Goal: Navigation & Orientation: Find specific page/section

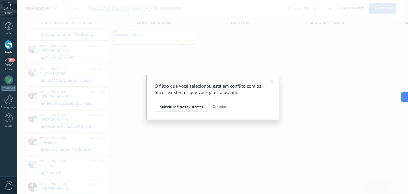
click at [273, 81] on span at bounding box center [271, 82] width 3 height 4
click at [273, 80] on span at bounding box center [271, 82] width 3 height 4
click at [217, 108] on span "Cancelar" at bounding box center [220, 106] width 14 height 5
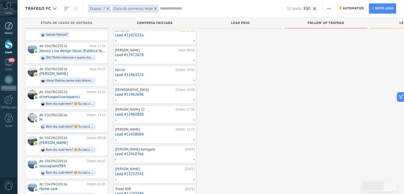
click at [11, 27] on div at bounding box center [9, 26] width 8 height 8
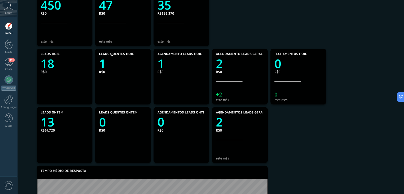
scroll to position [248, 0]
